Goal: Check status

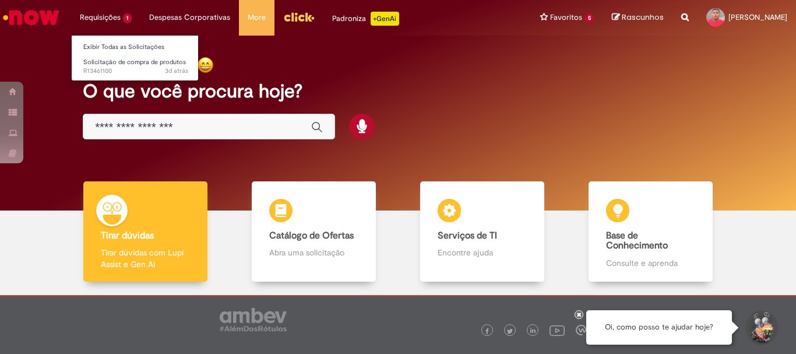
click at [111, 16] on li "Requisições 1 Exibir Todas as Solicitações Solicitação de compra de produtos 3d…" at bounding box center [105, 17] width 69 height 35
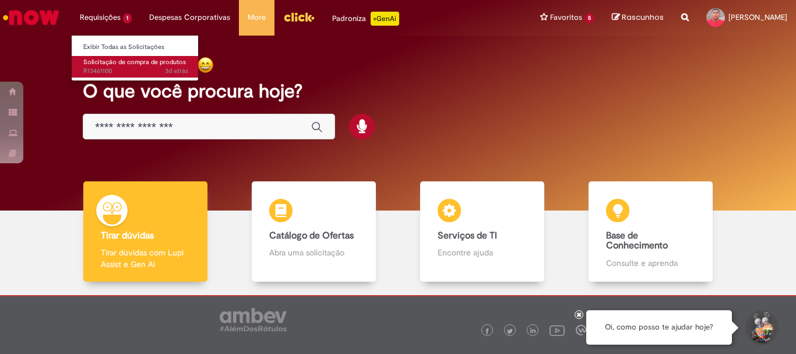
click at [107, 73] on span "3d atrás 3 dias atrás R13461100" at bounding box center [135, 70] width 105 height 9
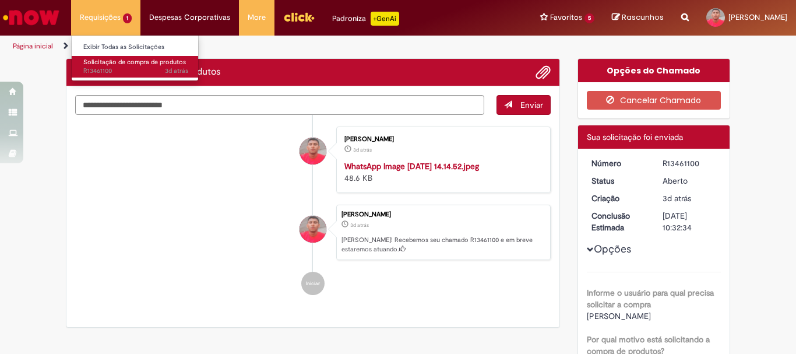
click at [128, 62] on span "Solicitação de compra de produtos" at bounding box center [134, 62] width 103 height 9
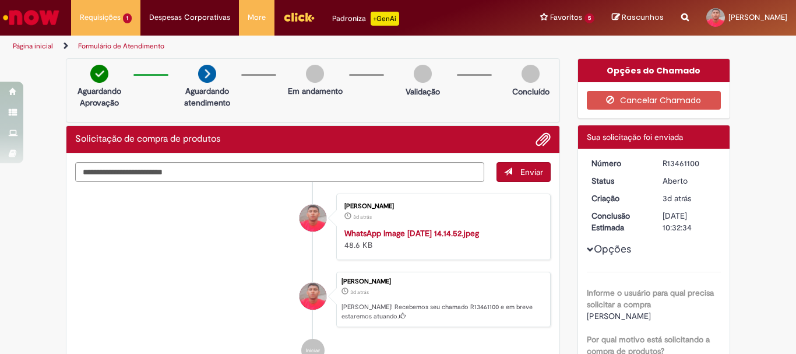
click at [20, 20] on img "Ir para a Homepage" at bounding box center [31, 17] width 60 height 23
